Goal: Transaction & Acquisition: Subscribe to service/newsletter

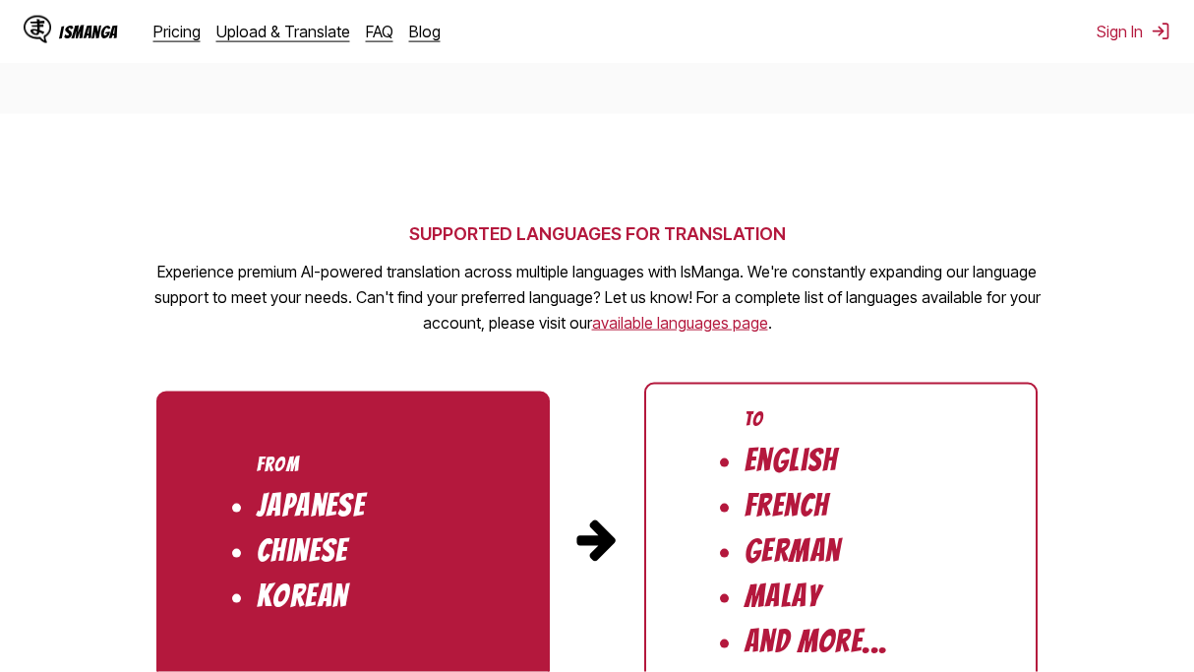
scroll to position [1900, 0]
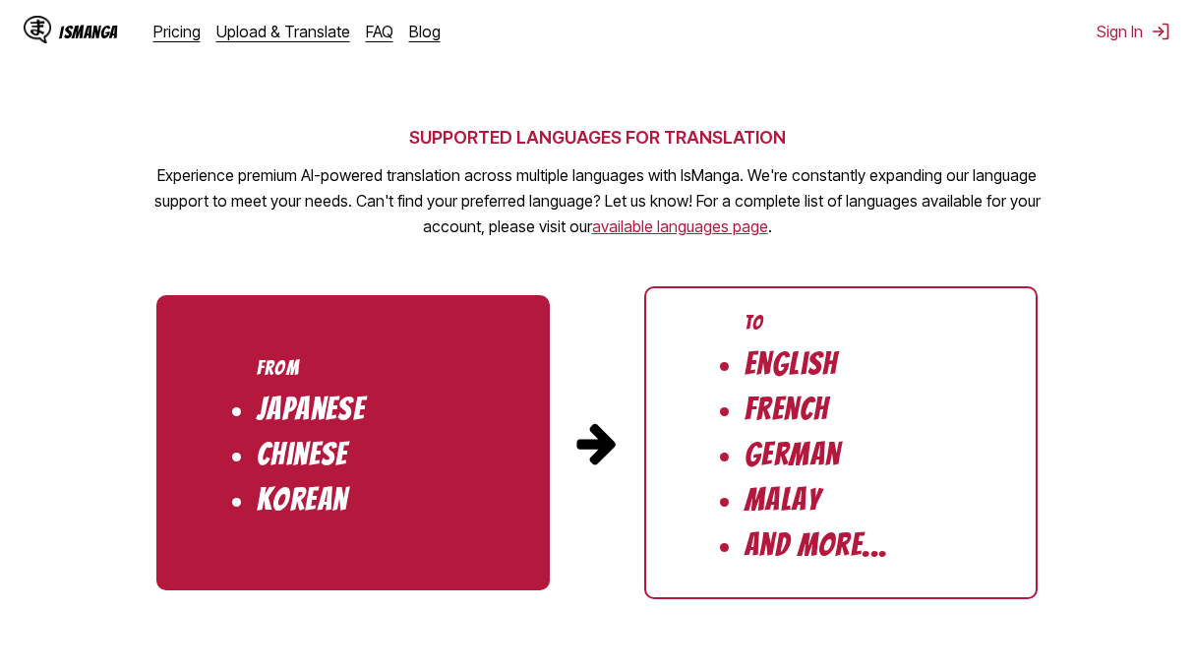
click at [764, 450] on ul "To English French German Malay And More..." at bounding box center [840, 442] width 393 height 313
click at [680, 216] on link "available languages page" at bounding box center [680, 226] width 176 height 20
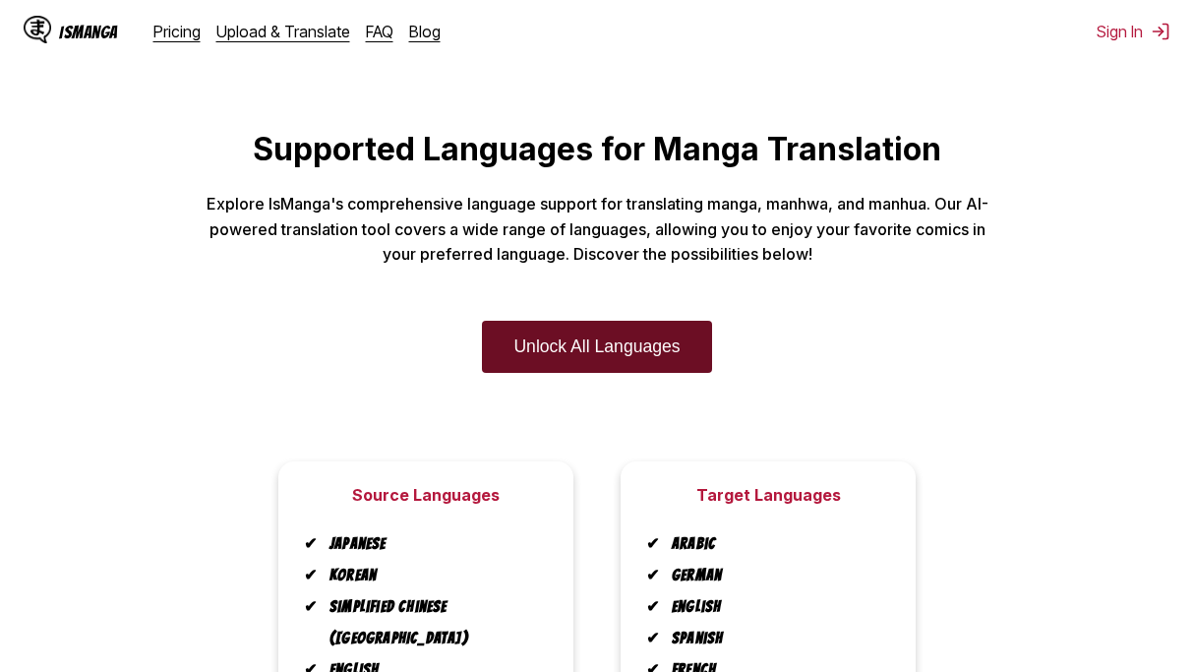
click at [679, 362] on link "Unlock All Languages" at bounding box center [596, 347] width 229 height 52
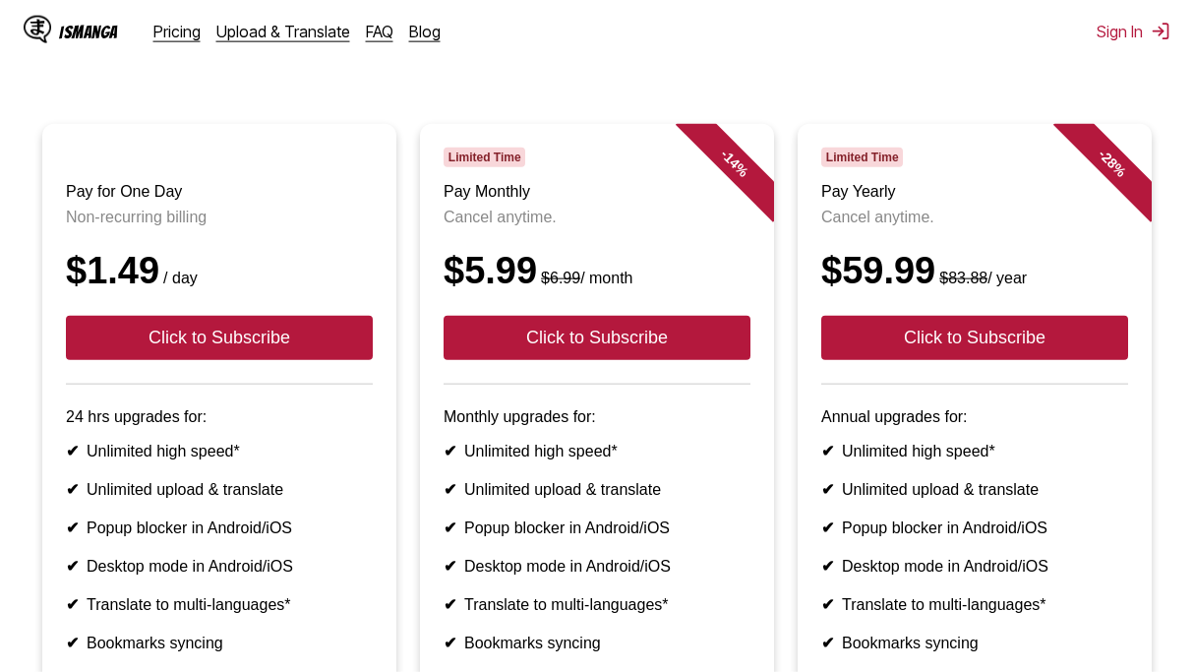
scroll to position [136, 0]
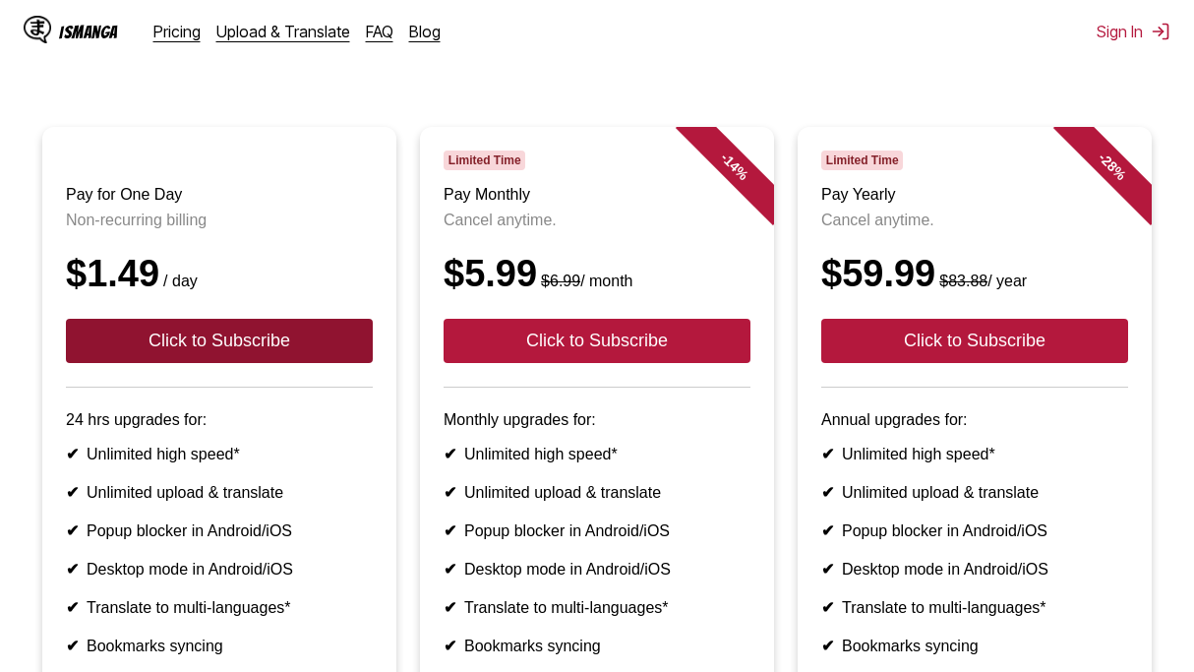
click at [284, 341] on button "Click to Subscribe" at bounding box center [219, 341] width 307 height 44
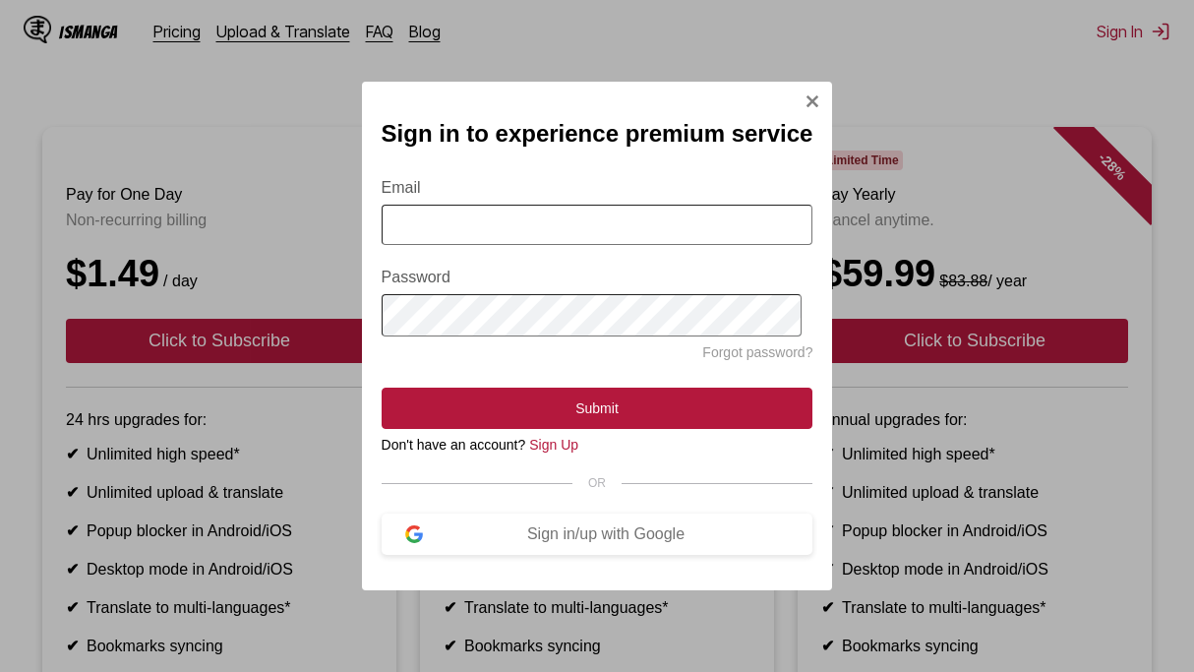
click at [805, 103] on img "Sign In Modal" at bounding box center [813, 101] width 16 height 16
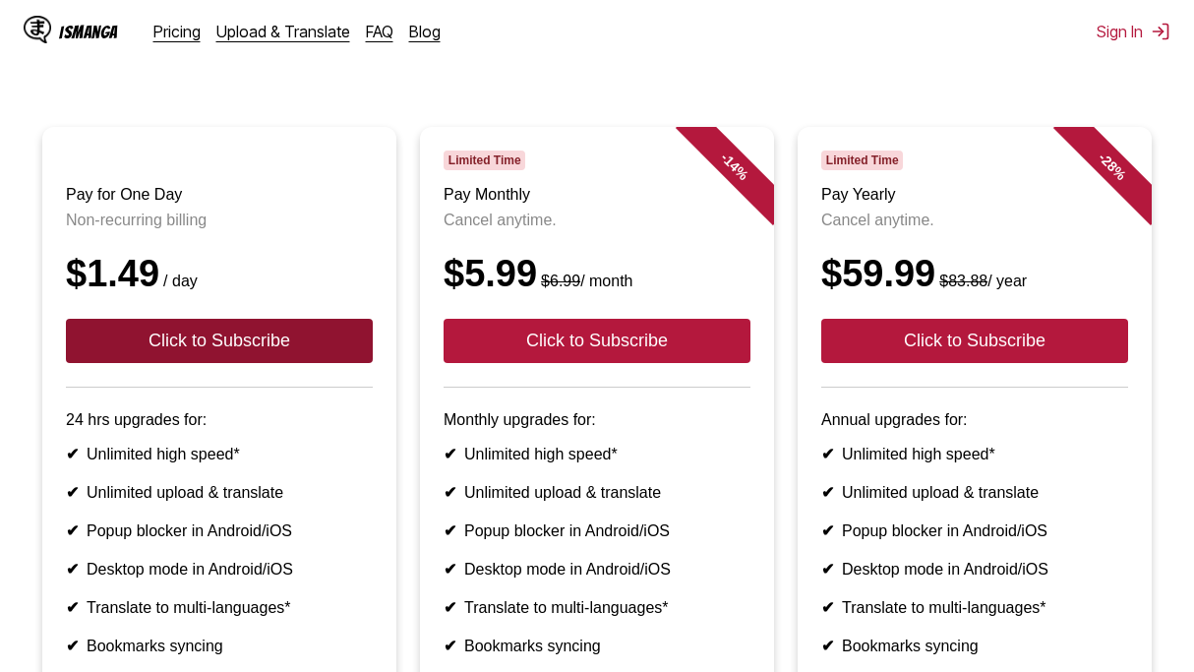
scroll to position [0, 0]
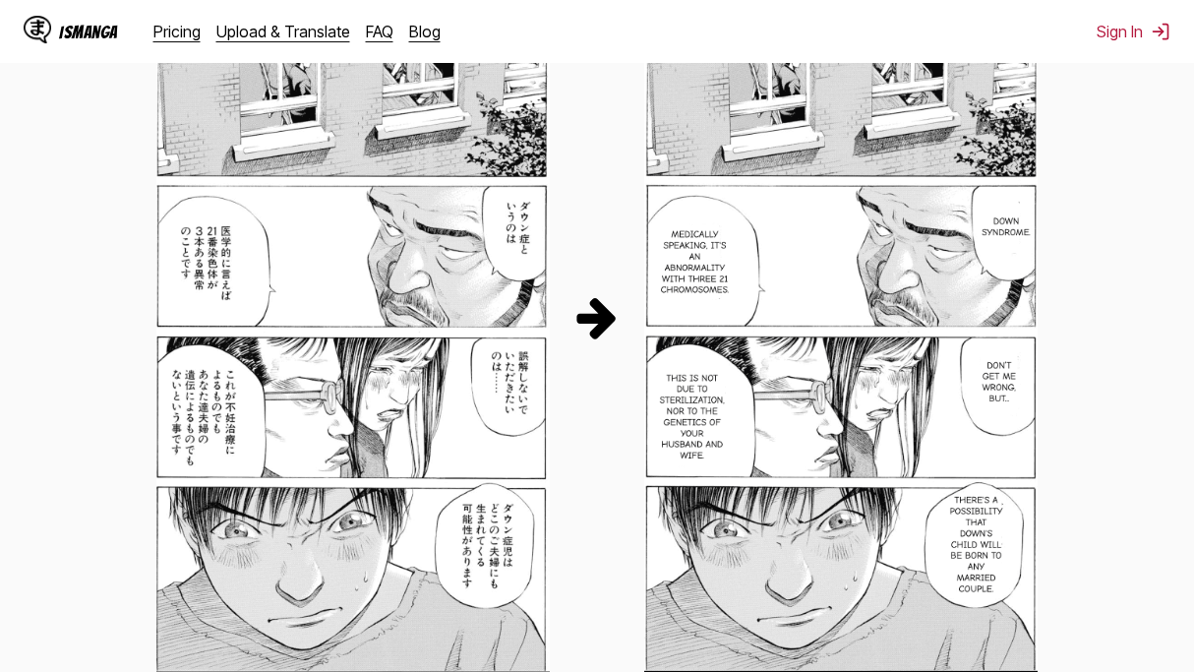
scroll to position [1086, 0]
